Goal: Information Seeking & Learning: Learn about a topic

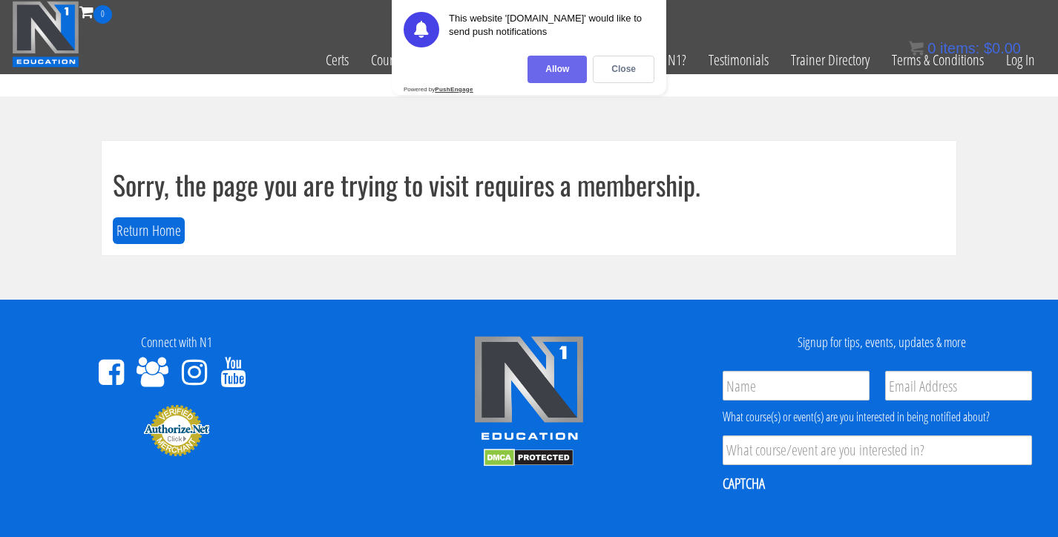
click at [557, 69] on div "Allow" at bounding box center [557, 69] width 59 height 27
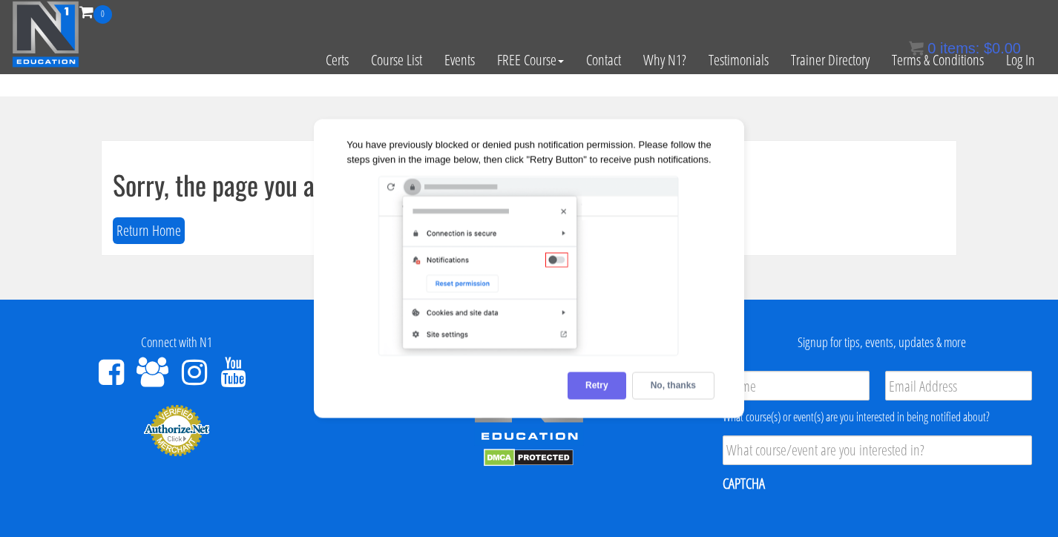
click at [594, 390] on div "Retry" at bounding box center [597, 385] width 59 height 27
click at [666, 376] on div "No, thanks" at bounding box center [673, 385] width 82 height 27
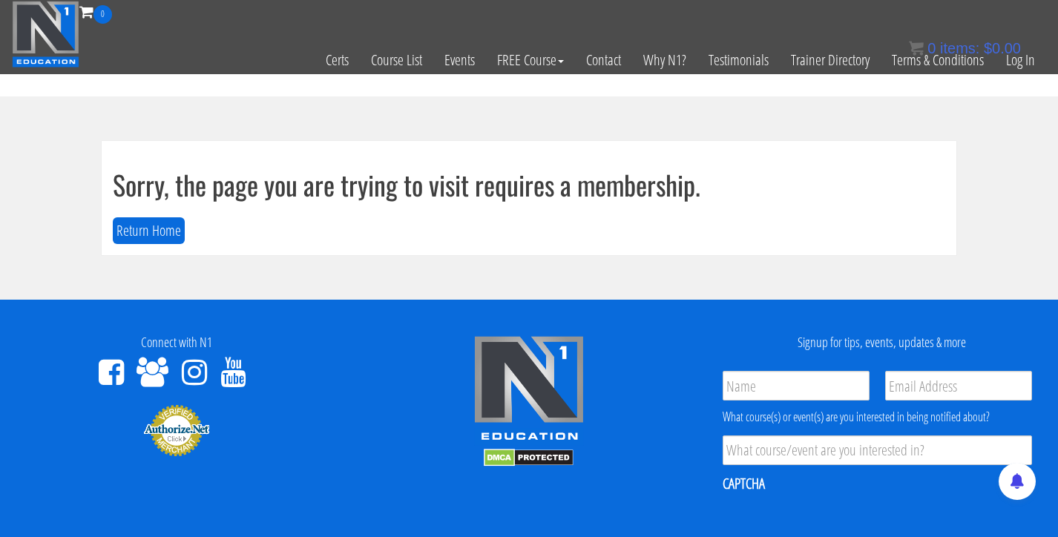
click at [1016, 59] on div "0 items: $ 0.00" at bounding box center [965, 48] width 112 height 22
click at [1018, 62] on link "Log In" at bounding box center [1020, 60] width 51 height 73
click at [1026, 65] on link "Log In" at bounding box center [1020, 60] width 51 height 73
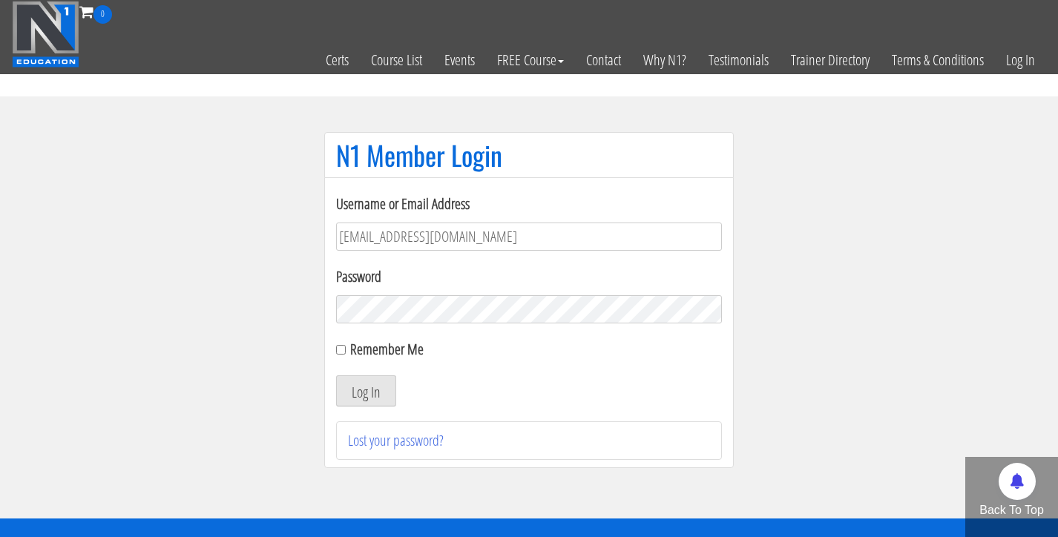
click at [358, 390] on button "Log In" at bounding box center [366, 390] width 60 height 31
click at [369, 392] on button "Log In" at bounding box center [366, 390] width 60 height 31
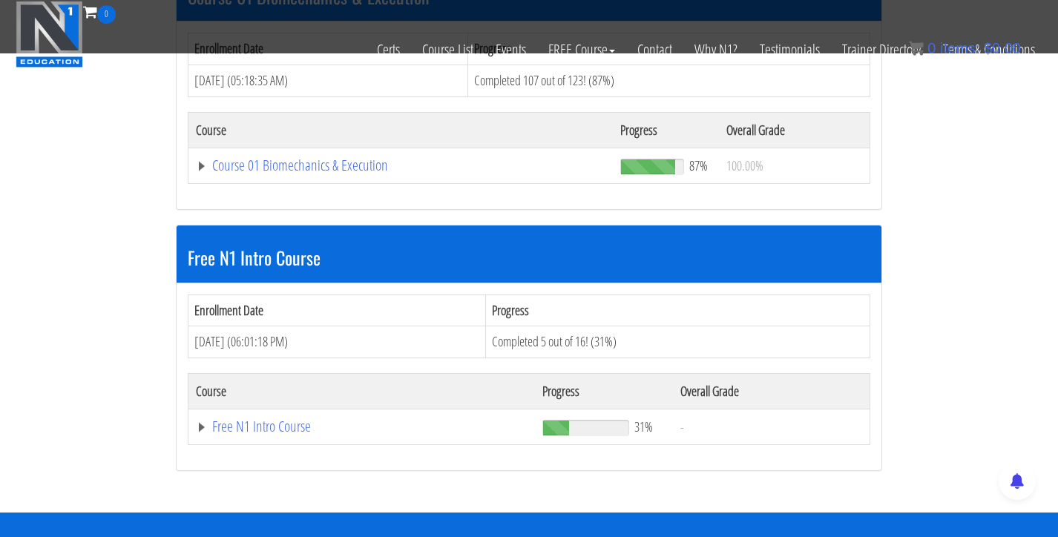
scroll to position [499, 0]
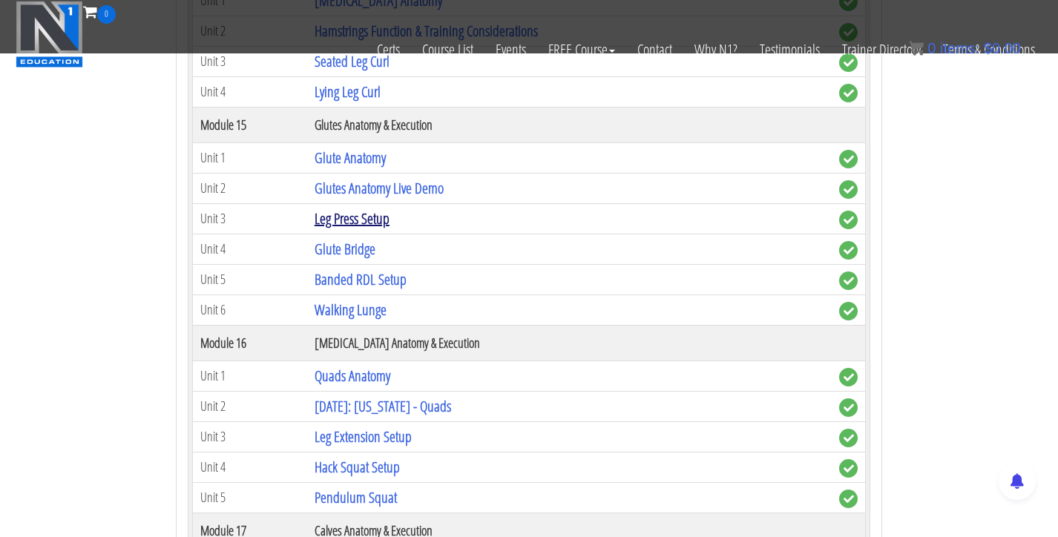
scroll to position [3977, 0]
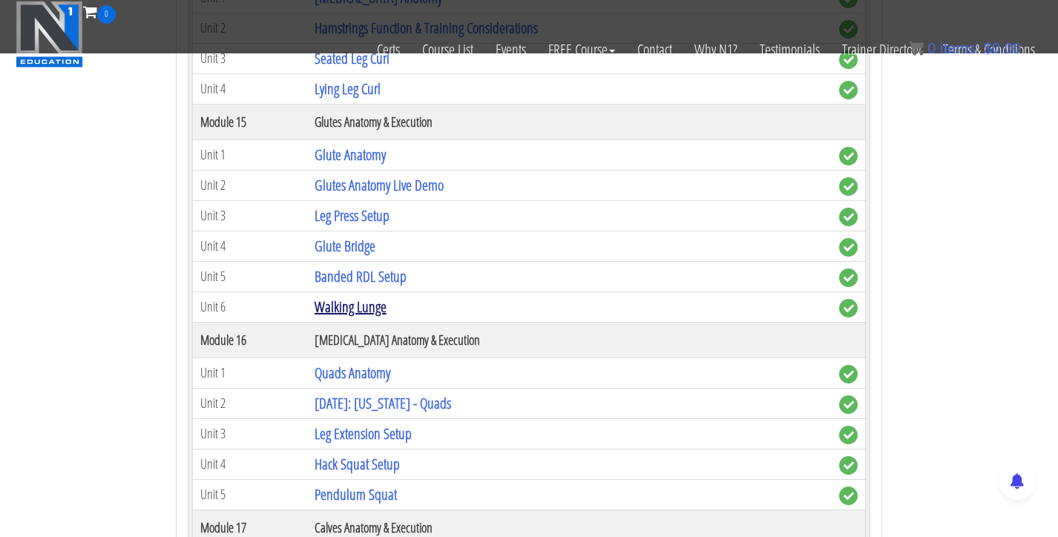
click at [349, 313] on link "Walking Lunge" at bounding box center [351, 307] width 72 height 20
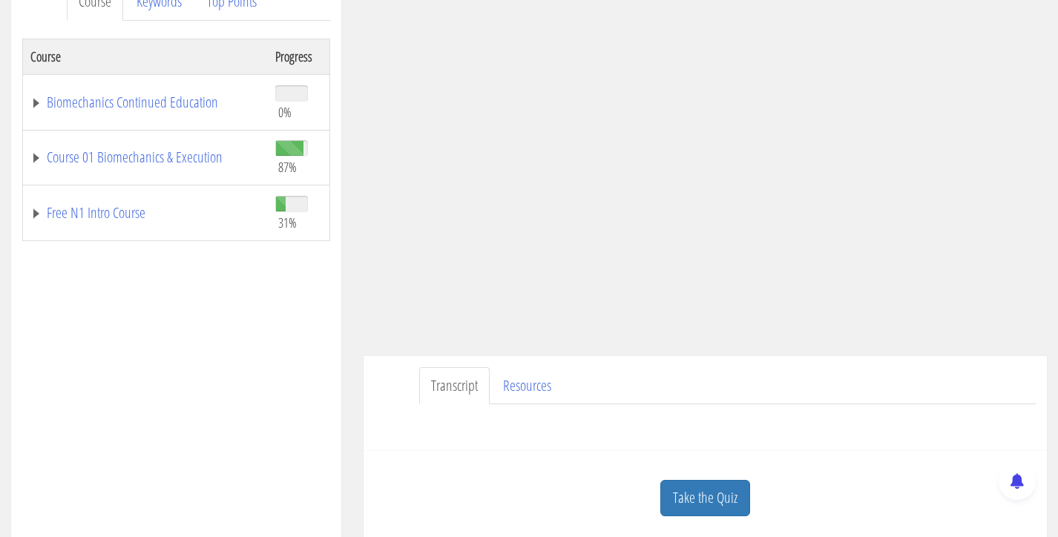
scroll to position [221, 0]
click at [176, 154] on link "Course 01 Biomechanics & Execution" at bounding box center [145, 158] width 230 height 15
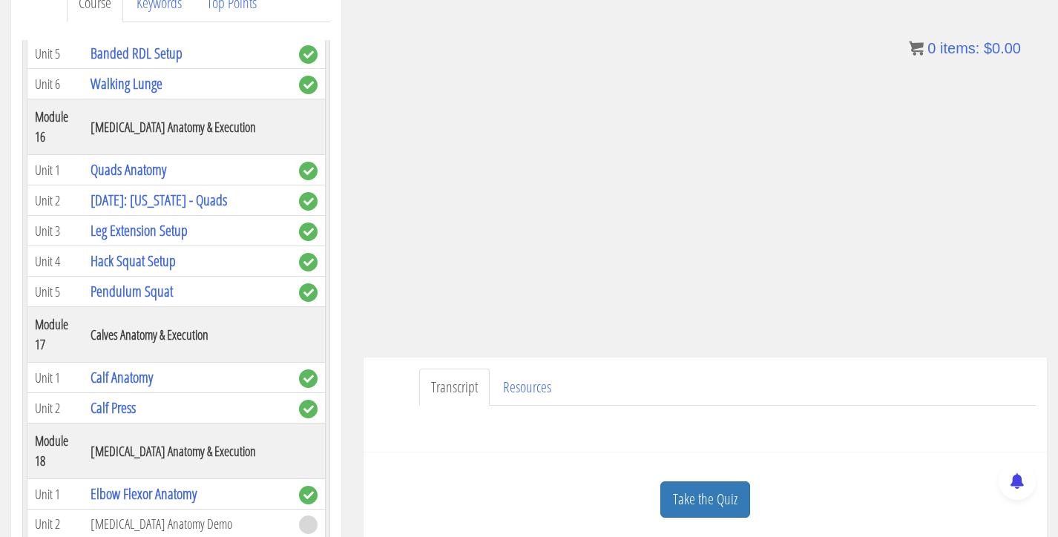
scroll to position [4210, 0]
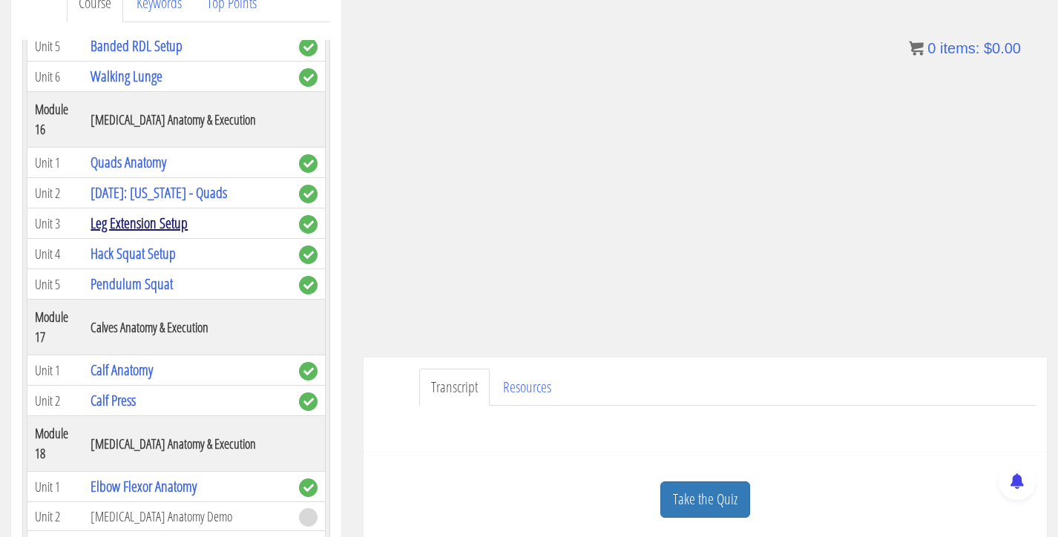
click at [122, 223] on link "Leg Extension Setup" at bounding box center [139, 223] width 97 height 20
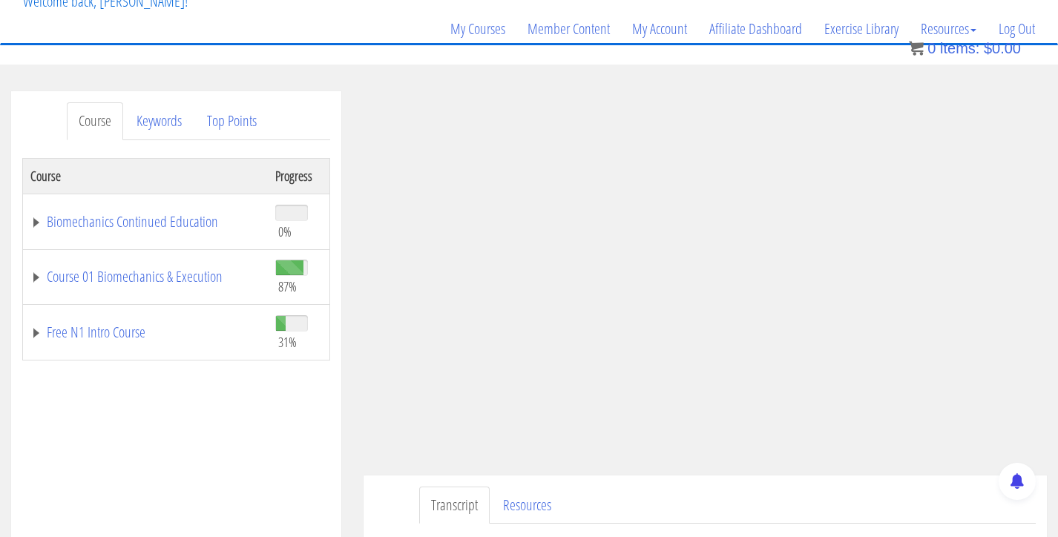
scroll to position [111, 0]
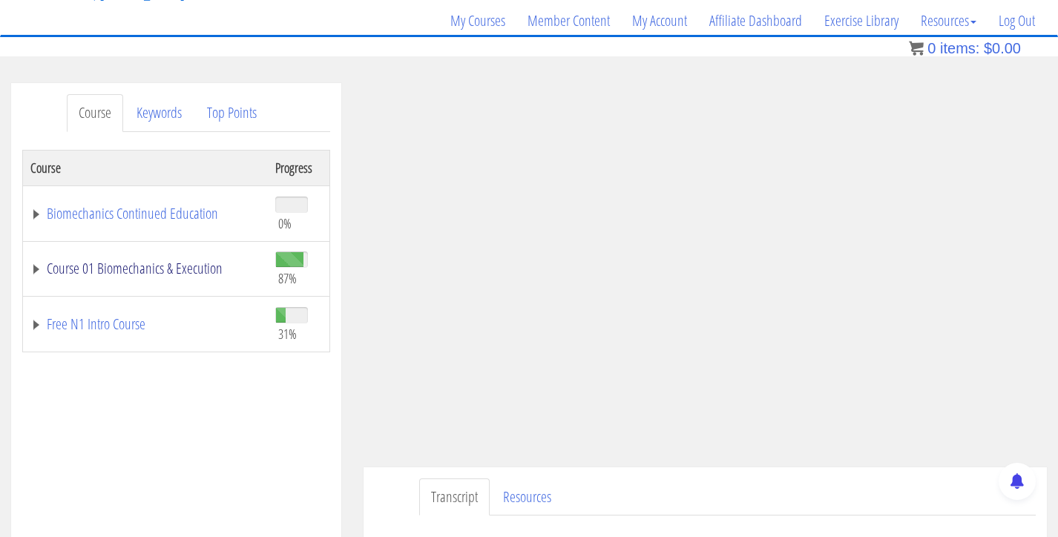
click at [116, 271] on link "Course 01 Biomechanics & Execution" at bounding box center [145, 268] width 230 height 15
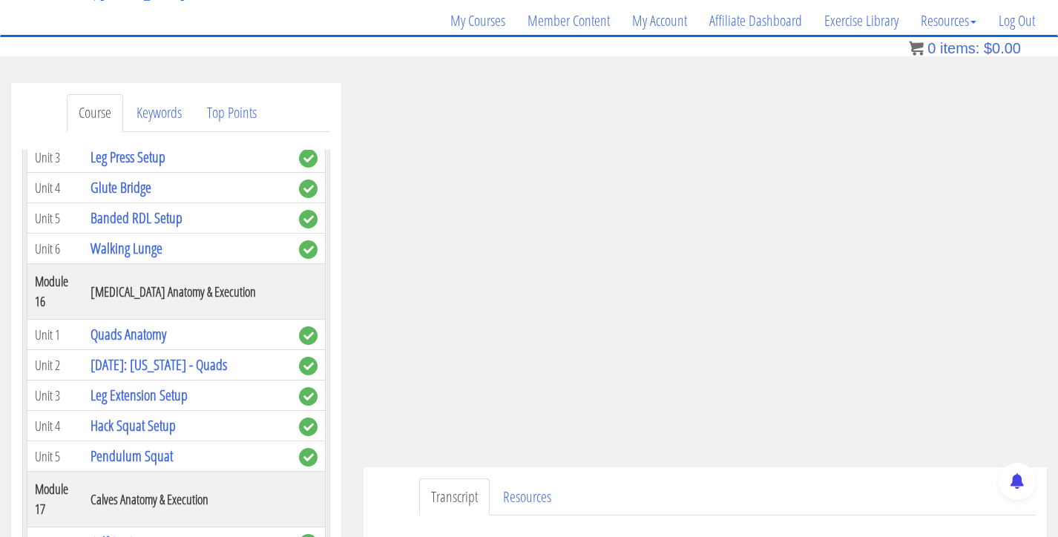
scroll to position [4156, 0]
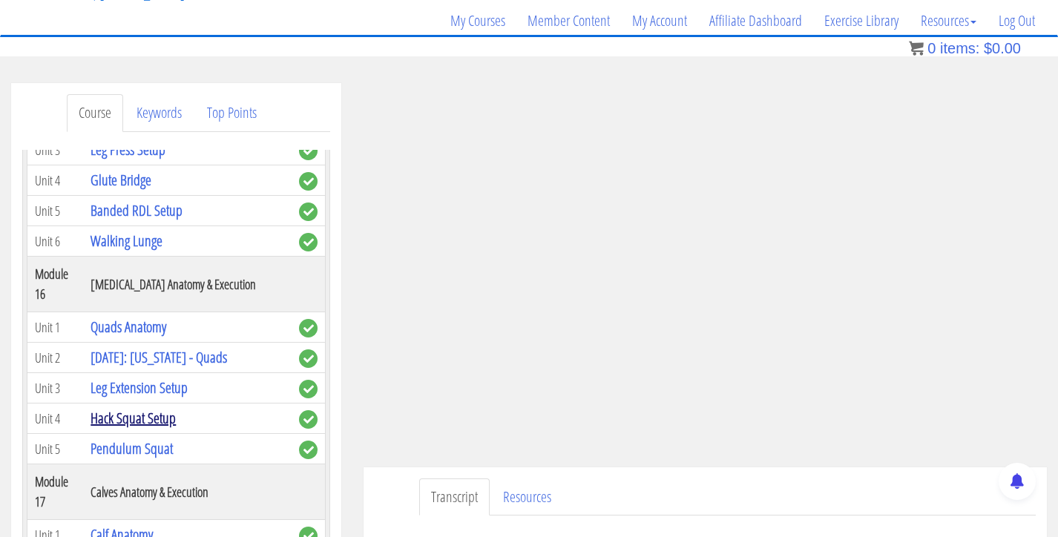
click at [148, 418] on link "Hack Squat Setup" at bounding box center [133, 418] width 85 height 20
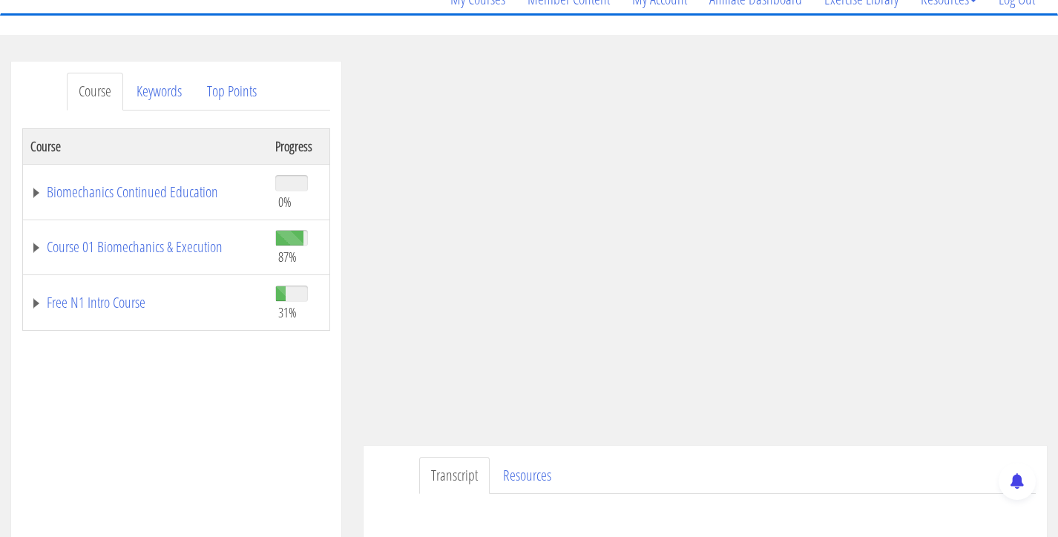
scroll to position [135, 0]
